Goal: Information Seeking & Learning: Learn about a topic

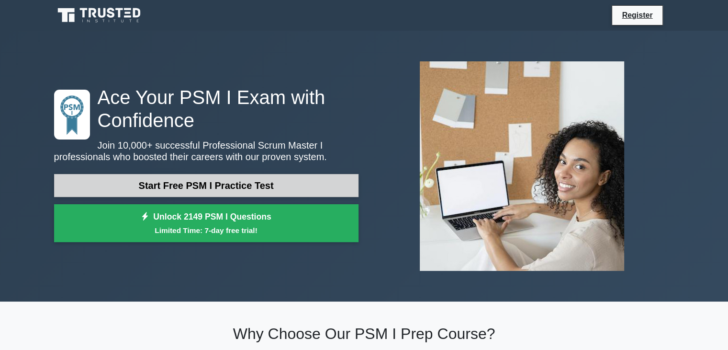
click at [266, 186] on link "Start Free PSM I Practice Test" at bounding box center [206, 185] width 305 height 23
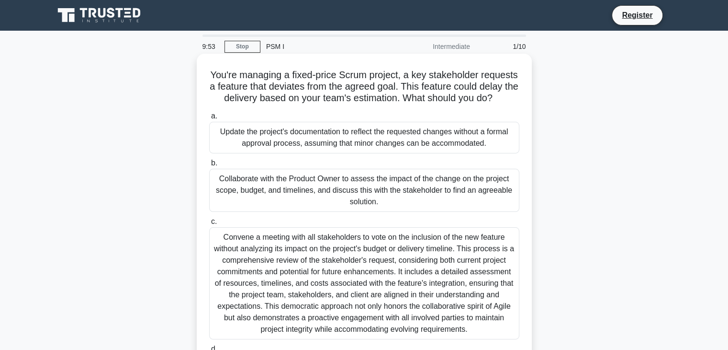
click at [348, 75] on h5 "You're managing a fixed-price Scrum project, a key stakeholder requests a featu…" at bounding box center [364, 86] width 312 height 35
click at [286, 87] on h5 "You're managing a fixed-price Scrum project, a key stakeholder requests a featu…" at bounding box center [364, 86] width 312 height 35
click at [355, 84] on h5 "You're managing a fixed-price Scrum project, a key stakeholder requests a featu…" at bounding box center [364, 86] width 312 height 35
click at [466, 87] on h5 "You're managing a fixed-price Scrum project, a key stakeholder requests a featu…" at bounding box center [364, 86] width 312 height 35
click at [492, 87] on h5 "You're managing a fixed-price Scrum project, a key stakeholder requests a featu…" at bounding box center [364, 86] width 312 height 35
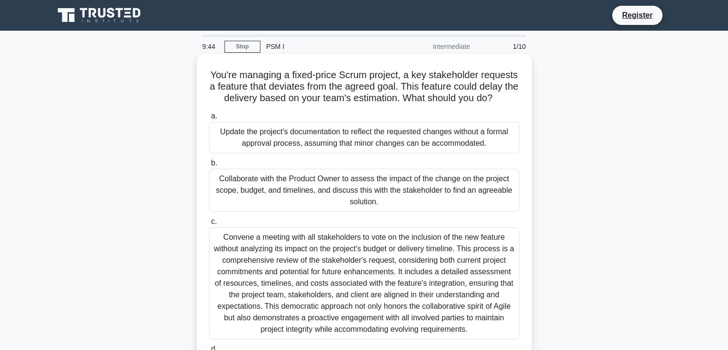
click at [233, 99] on h5 "You're managing a fixed-price Scrum project, a key stakeholder requests a featu…" at bounding box center [364, 86] width 312 height 35
click at [265, 104] on h5 "You're managing a fixed-price Scrum project, a key stakeholder requests a featu…" at bounding box center [364, 86] width 312 height 35
click at [300, 100] on h5 "You're managing a fixed-price Scrum project, a key stakeholder requests a featu…" at bounding box center [364, 86] width 312 height 35
click at [347, 96] on h5 "You're managing a fixed-price Scrum project, a key stakeholder requests a featu…" at bounding box center [364, 86] width 312 height 35
click at [416, 96] on h5 "You're managing a fixed-price Scrum project, a key stakeholder requests a featu…" at bounding box center [364, 86] width 312 height 35
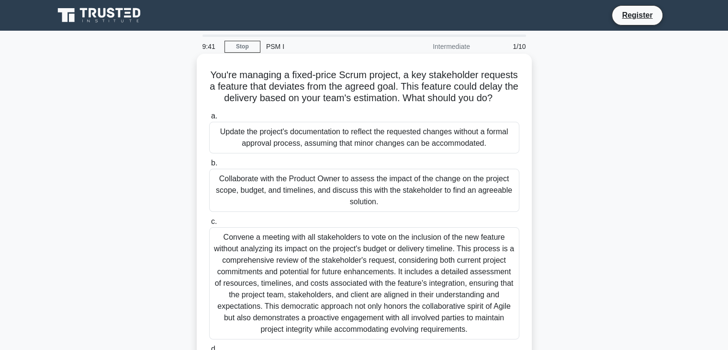
click at [446, 96] on h5 "You're managing a fixed-price Scrum project, a key stakeholder requests a featu…" at bounding box center [364, 86] width 312 height 35
drag, startPoint x: 462, startPoint y: 96, endPoint x: 468, endPoint y: 106, distance: 11.8
click at [468, 104] on h5 "You're managing a fixed-price Scrum project, a key stakeholder requests a featu…" at bounding box center [364, 86] width 312 height 35
click at [370, 147] on div "Update the project's documentation to reflect the requested changes without a f…" at bounding box center [364, 138] width 310 height 32
click at [209, 119] on input "a. Update the project's documentation to reflect the requested changes without …" at bounding box center [209, 116] width 0 height 6
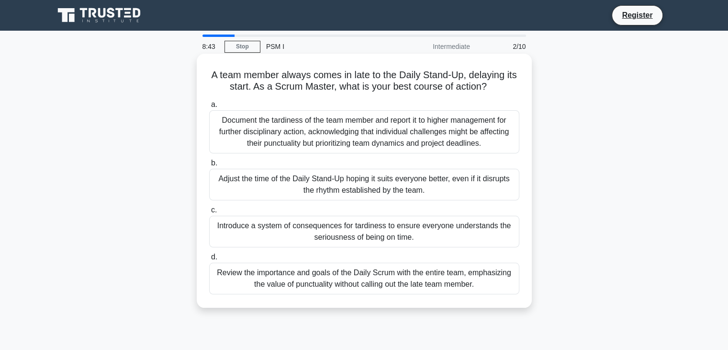
click at [363, 242] on div "Introduce a system of consequences for tardiness to ensure everyone understands…" at bounding box center [364, 231] width 310 height 32
click at [209, 213] on input "c. Introduce a system of consequences for tardiness to ensure everyone understa…" at bounding box center [209, 210] width 0 height 6
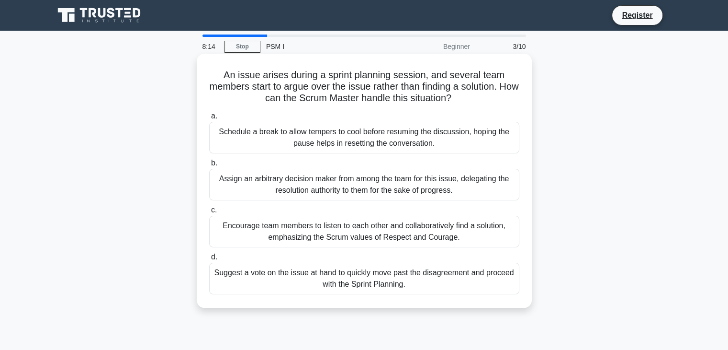
click at [381, 235] on div "Encourage team members to listen to each other and collaboratively find a solut…" at bounding box center [364, 231] width 310 height 32
click at [209, 213] on input "c. Encourage team members to listen to each other and collaboratively find a so…" at bounding box center [209, 210] width 0 height 6
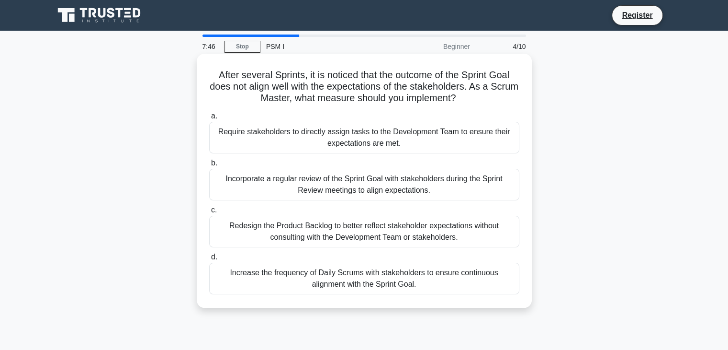
click at [370, 232] on div "Redesign the Product Backlog to better reflect stakeholder expectations without…" at bounding box center [364, 231] width 310 height 32
click at [209, 213] on input "c. Redesign the Product Backlog to better reflect stakeholder expectations with…" at bounding box center [209, 210] width 0 height 6
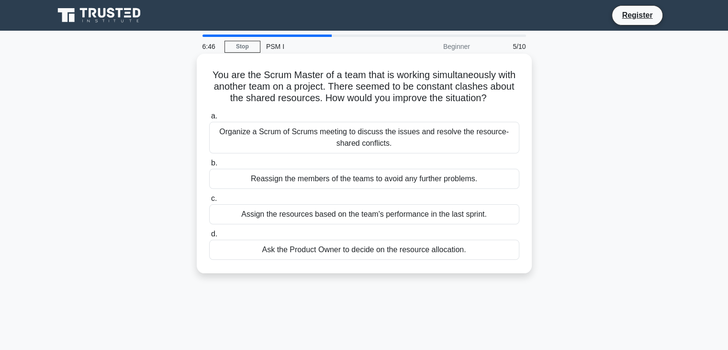
click at [457, 136] on div "Organize a Scrum of Scrums meeting to discuss the issues and resolve the resour…" at bounding box center [364, 138] width 310 height 32
click at [209, 119] on input "a. Organize a Scrum of Scrums meeting to discuss the issues and resolve the res…" at bounding box center [209, 116] width 0 height 6
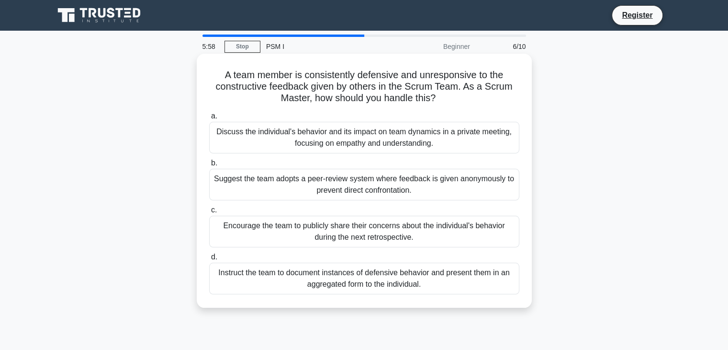
click at [350, 225] on div "Encourage the team to publicly share their concerns about the individual's beha…" at bounding box center [364, 231] width 310 height 32
click at [283, 218] on div "Encourage the team to publicly share their concerns about the individual's beha…" at bounding box center [364, 231] width 310 height 32
click at [280, 225] on div "Encourage the team to publicly share their concerns about the individual's beha…" at bounding box center [364, 231] width 310 height 32
click at [209, 213] on input "c. Encourage the team to publicly share their concerns about the individual's b…" at bounding box center [209, 210] width 0 height 6
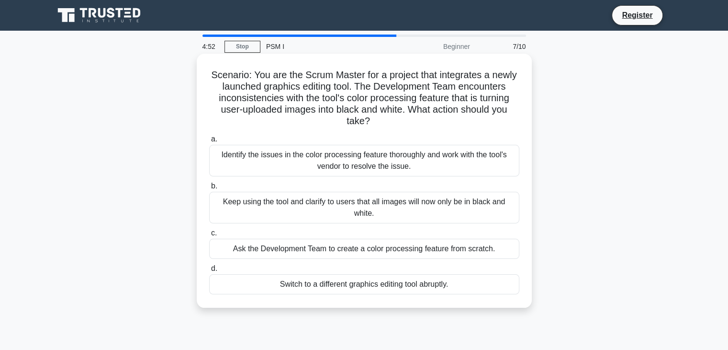
click at [374, 161] on div "Identify the issues in the color processing feature thoroughly and work with th…" at bounding box center [364, 161] width 310 height 32
click at [209, 142] on input "a. Identify the issues in the color processing feature thoroughly and work with…" at bounding box center [209, 139] width 0 height 6
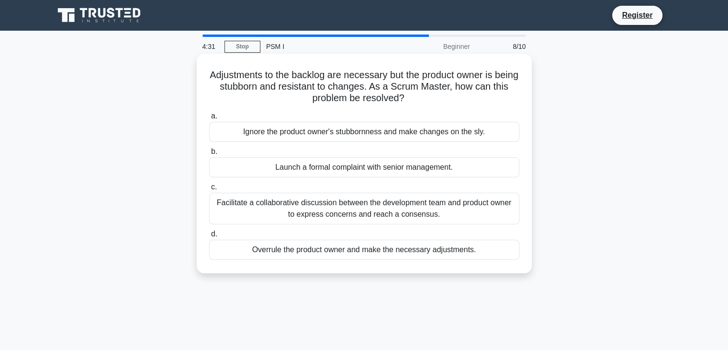
click at [354, 213] on div "Facilitate a collaborative discussion between the development team and product …" at bounding box center [364, 209] width 310 height 32
click at [209, 190] on input "c. Facilitate a collaborative discussion between the development team and produ…" at bounding box center [209, 187] width 0 height 6
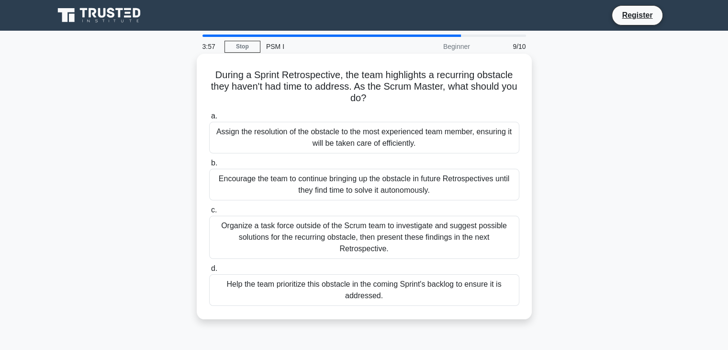
click at [344, 185] on div "Encourage the team to continue bringing up the obstacle in future Retrospective…" at bounding box center [364, 185] width 310 height 32
click at [209, 166] on input "b. Encourage the team to continue bringing up the obstacle in future Retrospect…" at bounding box center [209, 163] width 0 height 6
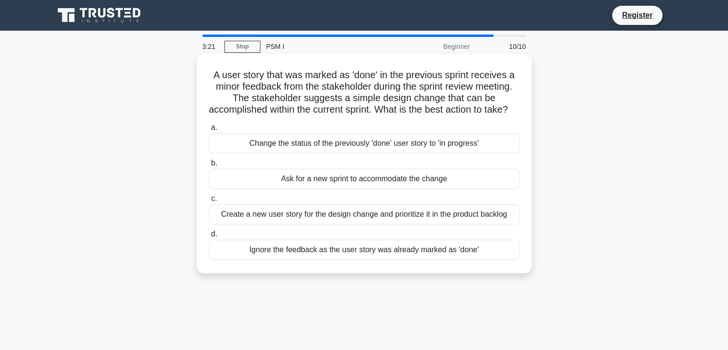
click at [323, 224] on div "Create a new user story for the design change and prioritize it in the product …" at bounding box center [364, 214] width 310 height 20
click at [209, 202] on input "c. Create a new user story for the design change and prioritize it in the produ…" at bounding box center [209, 198] width 0 height 6
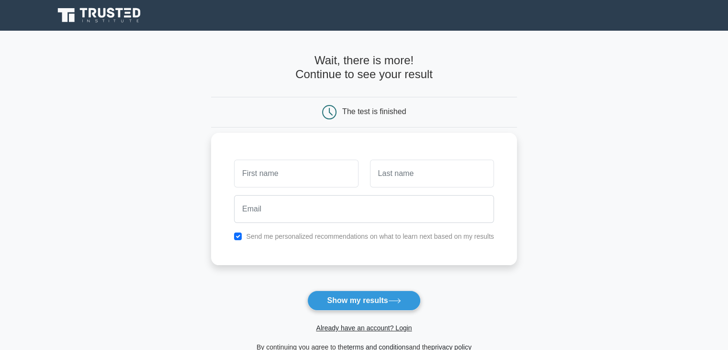
click at [288, 169] on input "text" at bounding box center [296, 173] width 124 height 28
type input "Viet"
type input "Hoang"
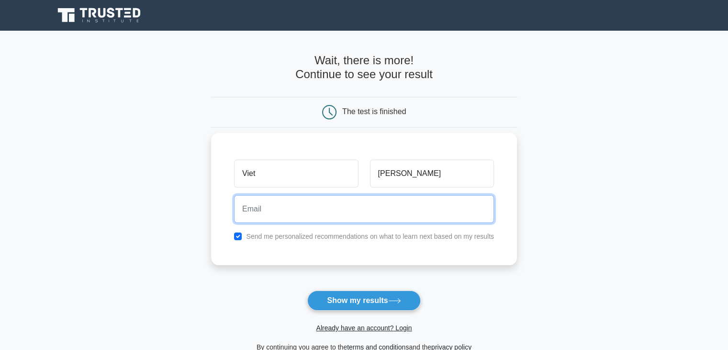
drag, startPoint x: 282, startPoint y: 204, endPoint x: 276, endPoint y: 200, distance: 6.7
click at [281, 204] on input "email" at bounding box center [364, 209] width 260 height 28
type input "viestore@gmail.com"
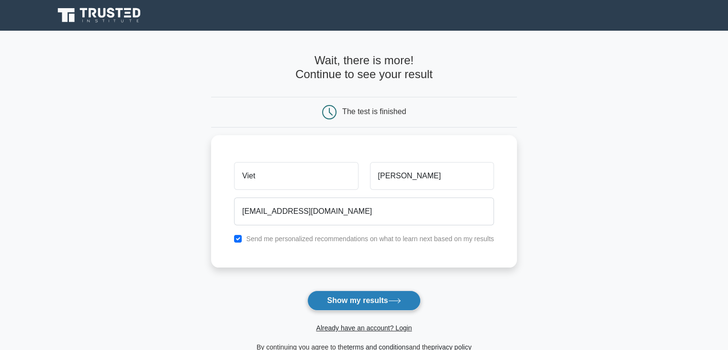
click at [373, 299] on button "Show my results" at bounding box center [363, 300] width 113 height 20
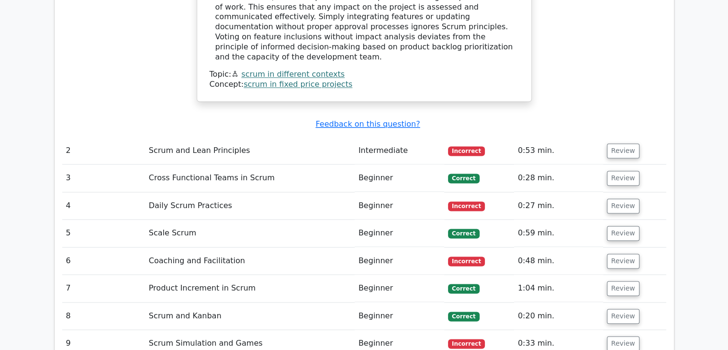
scroll to position [1341, 0]
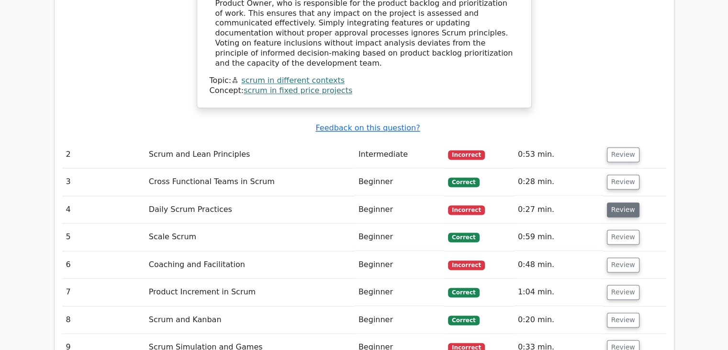
click at [615, 202] on button "Review" at bounding box center [623, 209] width 33 height 15
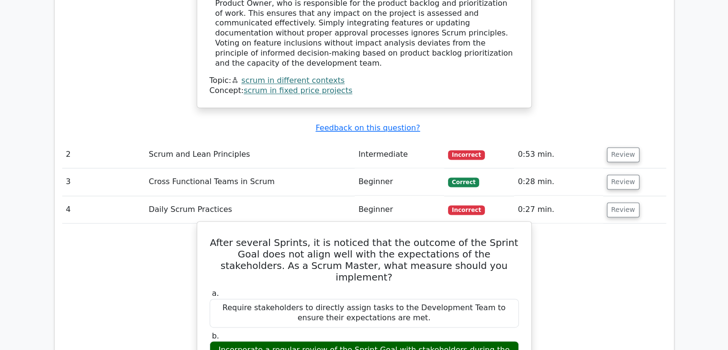
click at [273, 237] on h5 "After several Sprints, it is noticed that the outcome of the Sprint Goal does n…" at bounding box center [364, 260] width 311 height 46
click at [379, 237] on h5 "After several Sprints, it is noticed that the outcome of the Sprint Goal does n…" at bounding box center [364, 260] width 311 height 46
click at [405, 237] on h5 "After several Sprints, it is noticed that the outcome of the Sprint Goal does n…" at bounding box center [364, 260] width 311 height 46
click at [455, 237] on h5 "After several Sprints, it is noticed that the outcome of the Sprint Goal does n…" at bounding box center [364, 260] width 311 height 46
click at [316, 237] on h5 "After several Sprints, it is noticed that the outcome of the Sprint Goal does n…" at bounding box center [364, 260] width 311 height 46
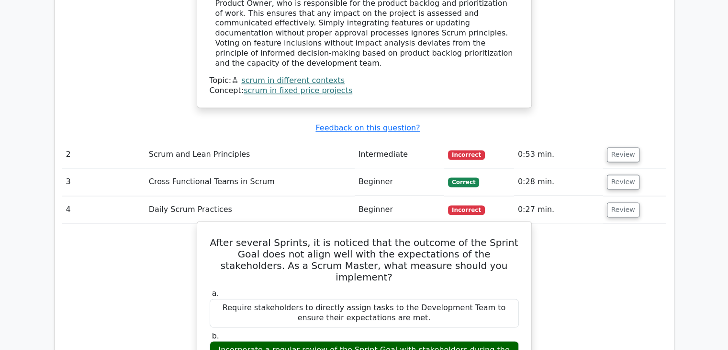
click at [375, 237] on h5 "After several Sprints, it is noticed that the outcome of the Sprint Goal does n…" at bounding box center [364, 260] width 311 height 46
click at [439, 237] on h5 "After several Sprints, it is noticed that the outcome of the Sprint Goal does n…" at bounding box center [364, 260] width 311 height 46
click at [368, 237] on h5 "After several Sprints, it is noticed that the outcome of the Sprint Goal does n…" at bounding box center [364, 260] width 311 height 46
click at [306, 237] on h5 "After several Sprints, it is noticed that the outcome of the Sprint Goal does n…" at bounding box center [364, 260] width 311 height 46
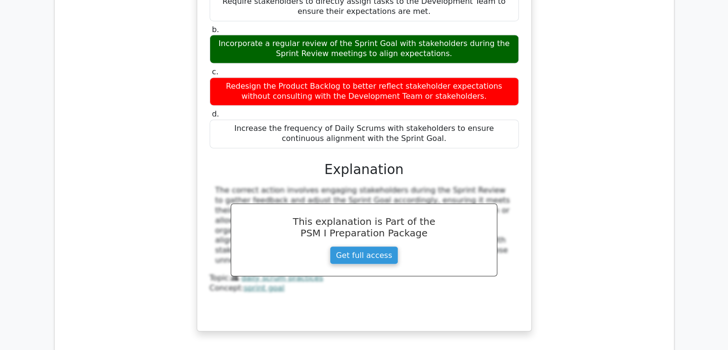
scroll to position [1676, 0]
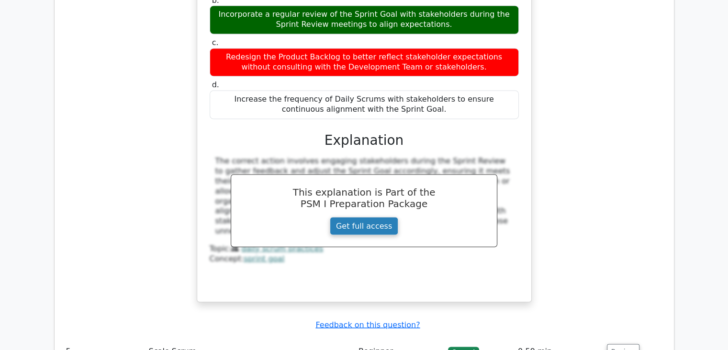
click at [374, 216] on link "Get full access" at bounding box center [364, 225] width 68 height 18
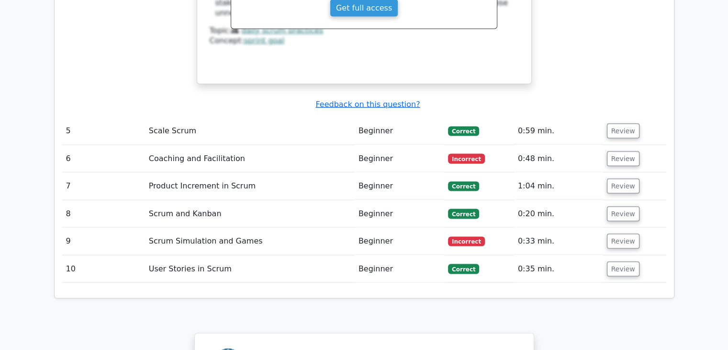
scroll to position [1916, 0]
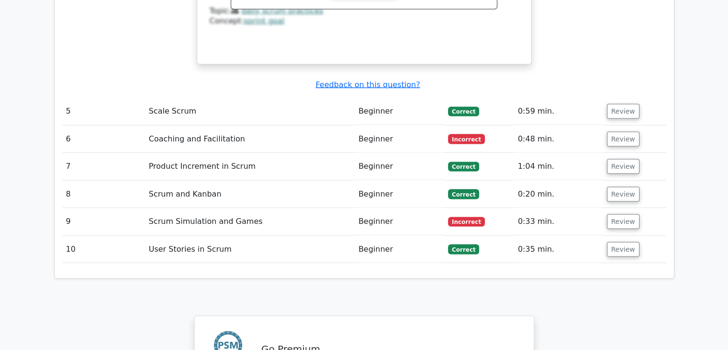
click at [469, 217] on span "Incorrect" at bounding box center [466, 222] width 37 height 10
click at [622, 214] on button "Review" at bounding box center [623, 221] width 33 height 15
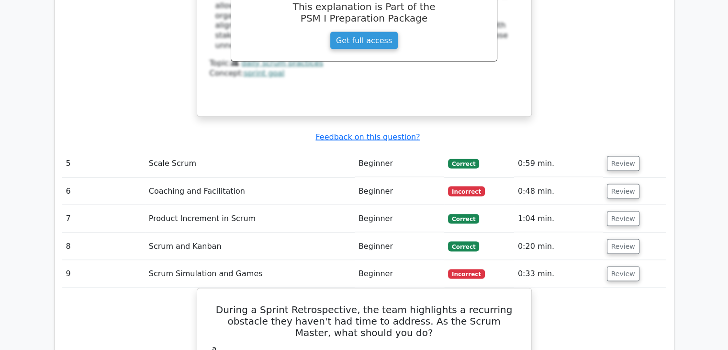
scroll to position [1868, 0]
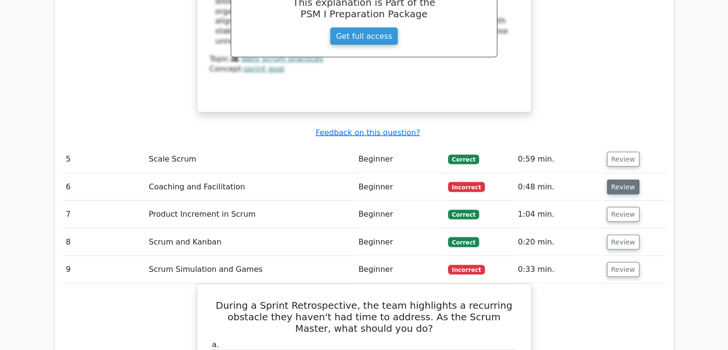
click at [623, 180] on button "Review" at bounding box center [623, 187] width 33 height 15
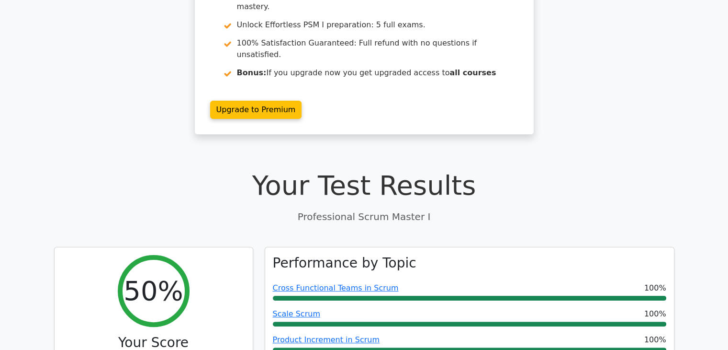
scroll to position [0, 0]
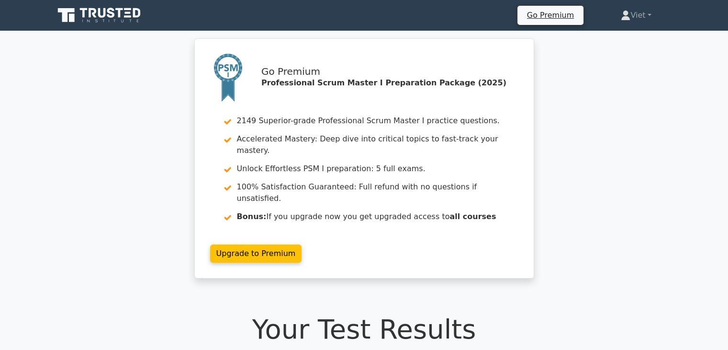
click at [108, 11] on icon at bounding box center [111, 13] width 8 height 10
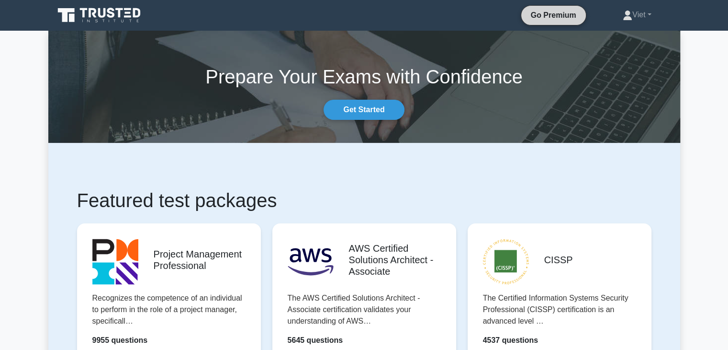
click at [546, 16] on link "Go Premium" at bounding box center [553, 15] width 57 height 12
